Goal: Task Accomplishment & Management: Use online tool/utility

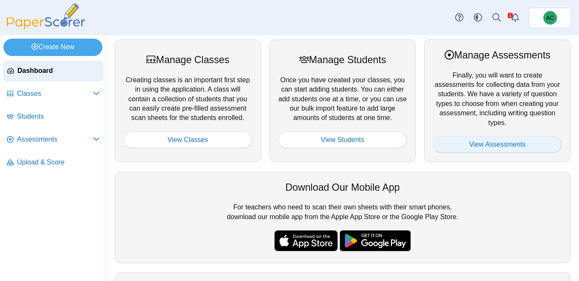
click at [468, 146] on link "View Assessments" at bounding box center [497, 144] width 129 height 17
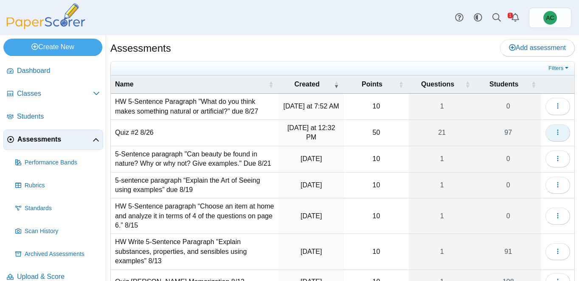
click at [558, 133] on use "button" at bounding box center [557, 133] width 1 height 6
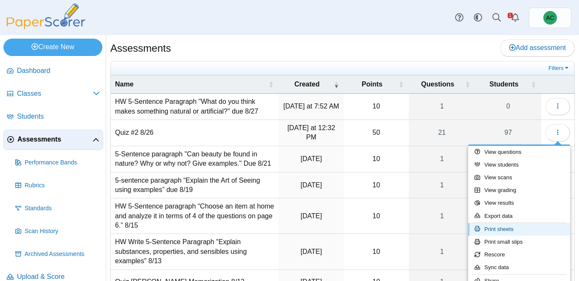
click at [511, 227] on link "Print sheets" at bounding box center [519, 229] width 102 height 13
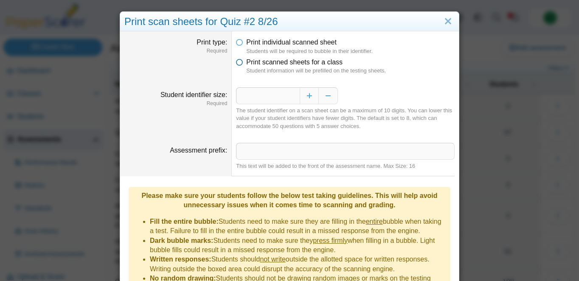
click at [277, 64] on span "Print scanned sheets for a class" at bounding box center [294, 62] width 96 height 7
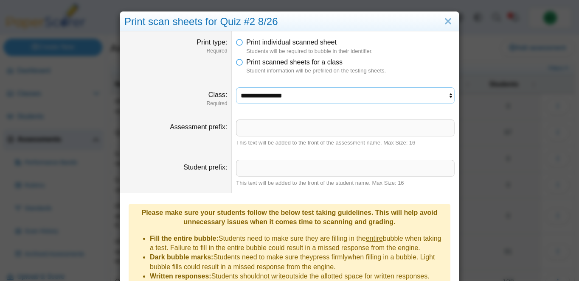
click at [266, 96] on select "**********" at bounding box center [345, 95] width 219 height 16
select select "**********"
click at [236, 87] on select "**********" at bounding box center [345, 95] width 219 height 16
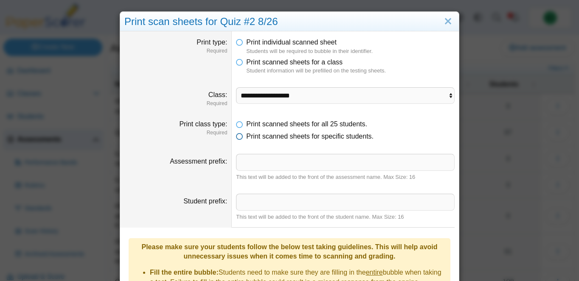
click at [261, 139] on span "Print scanned sheets for specific students." at bounding box center [309, 136] width 127 height 7
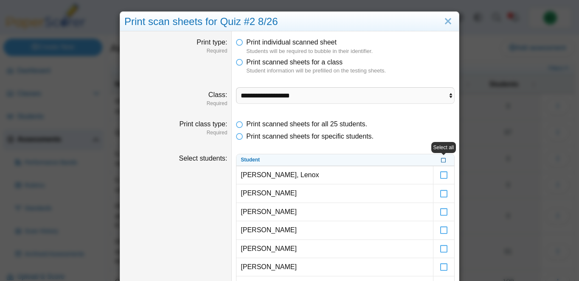
click at [442, 159] on icon at bounding box center [443, 159] width 5 height 5
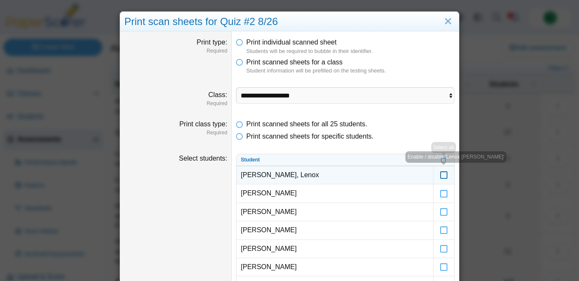
click at [443, 172] on icon at bounding box center [444, 172] width 8 height 8
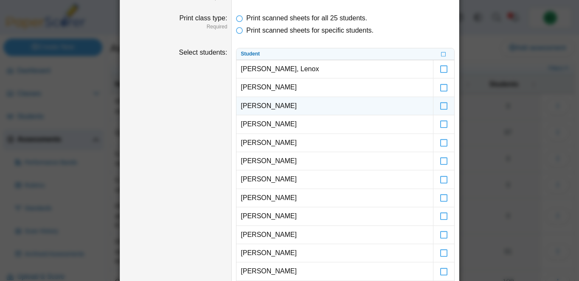
scroll to position [127, 0]
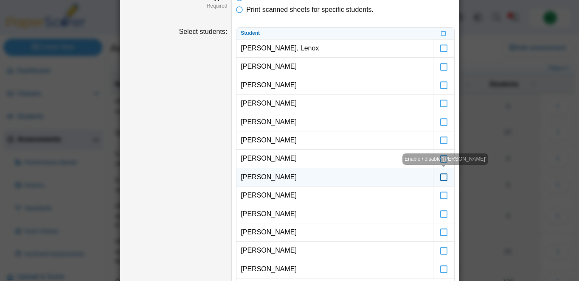
click at [444, 176] on icon at bounding box center [444, 174] width 8 height 8
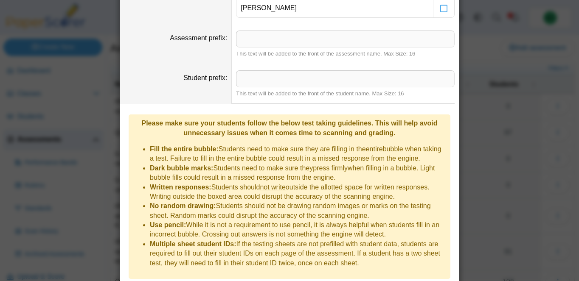
scroll to position [633, 0]
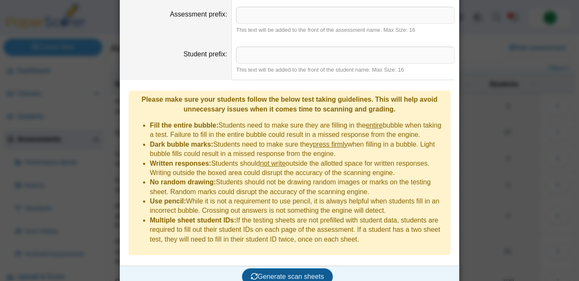
click at [278, 271] on button "Generate scan sheets" at bounding box center [287, 277] width 91 height 17
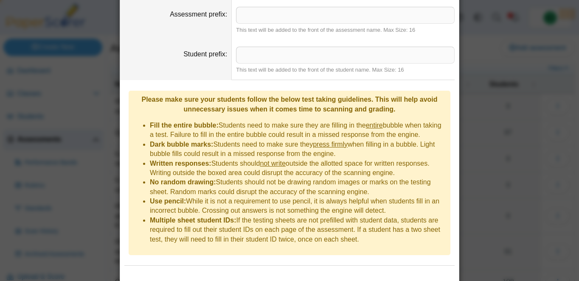
scroll to position [674, 0]
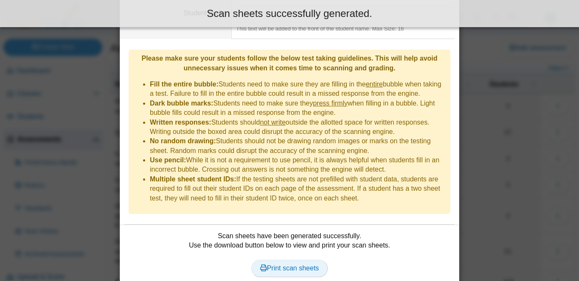
click at [295, 265] on span "Print scan sheets" at bounding box center [289, 268] width 59 height 7
